Goal: Task Accomplishment & Management: Use online tool/utility

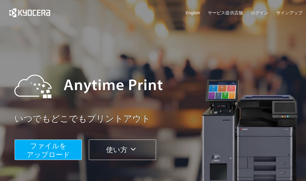
click at [57, 152] on span "ファイルを ​​アップロード" at bounding box center [48, 150] width 43 height 17
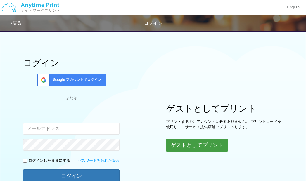
click at [198, 144] on button "ゲストとしてプリント" at bounding box center [197, 145] width 62 height 13
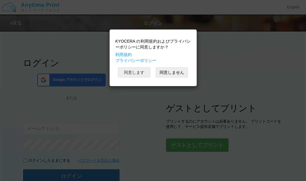
click at [137, 72] on button "同意します" at bounding box center [134, 72] width 32 height 10
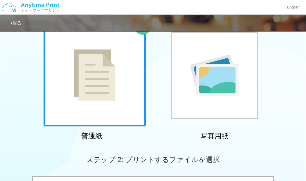
scroll to position [51, 0]
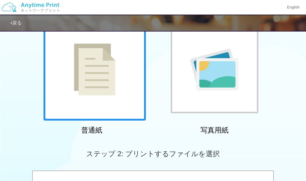
click at [113, 102] on div at bounding box center [94, 69] width 102 height 102
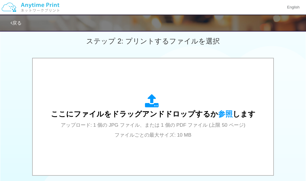
scroll to position [169, 0]
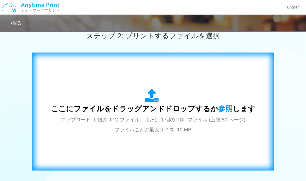
click at [154, 103] on icon at bounding box center [153, 96] width 16 height 15
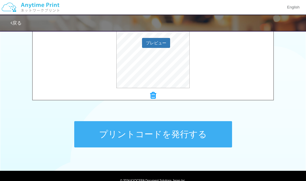
scroll to position [249, 0]
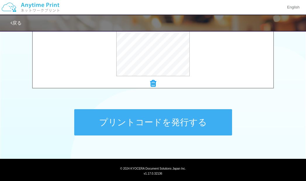
click at [171, 125] on button "プリントコードを発行する" at bounding box center [153, 122] width 158 height 26
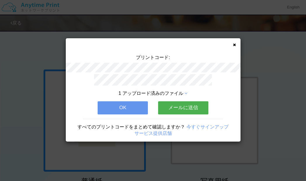
click at [132, 106] on button "OK" at bounding box center [122, 107] width 50 height 13
